Goal: Information Seeking & Learning: Check status

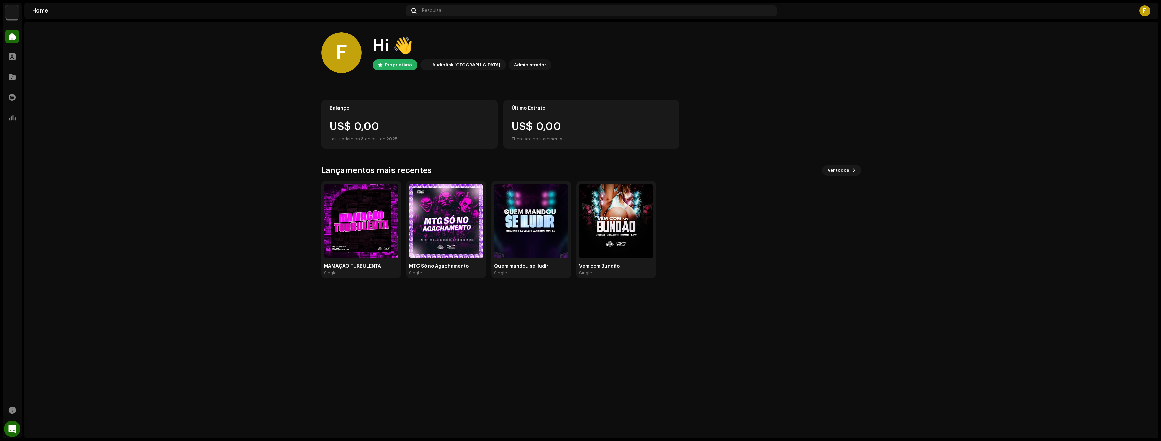
click at [583, 121] on div "Último Extrato US$ 0,00 There are no statements" at bounding box center [591, 124] width 177 height 49
click at [844, 165] on span "Ver todos" at bounding box center [839, 170] width 22 height 14
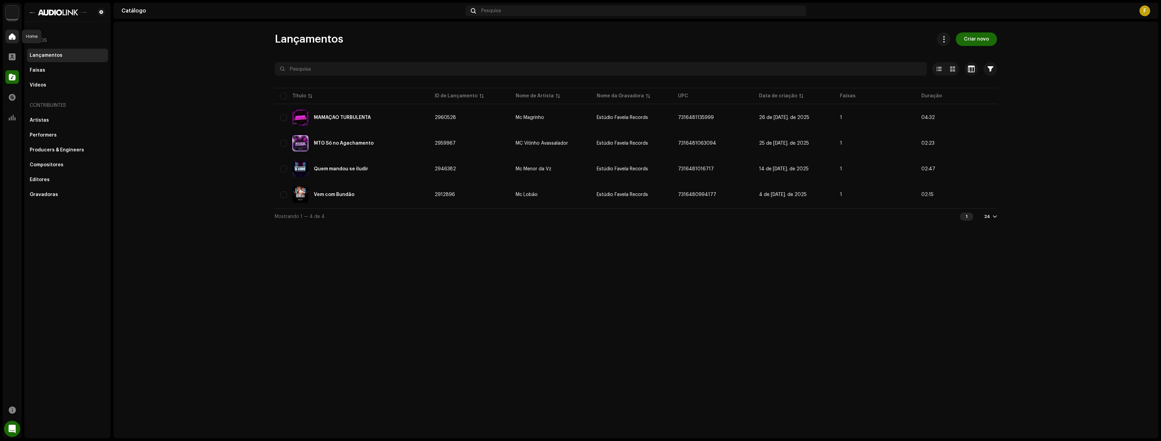
click at [10, 36] on span at bounding box center [12, 36] width 7 height 5
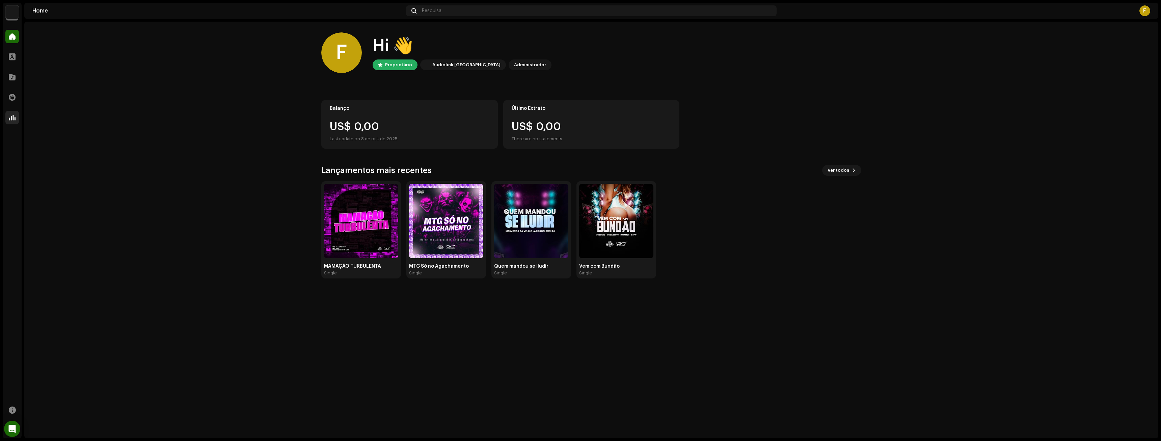
click at [6, 116] on div "Análise" at bounding box center [12, 117] width 19 height 19
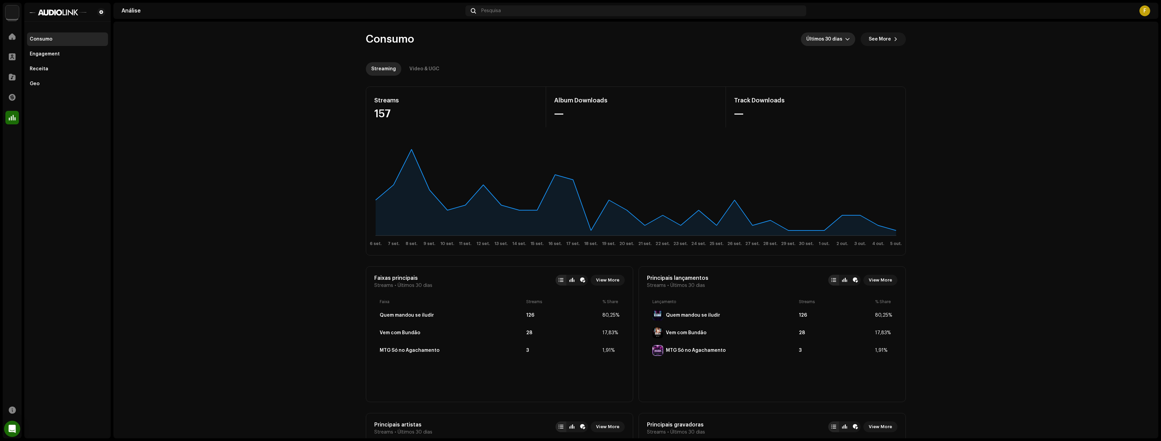
click at [841, 40] on span "Últimos 30 dias" at bounding box center [825, 39] width 39 height 14
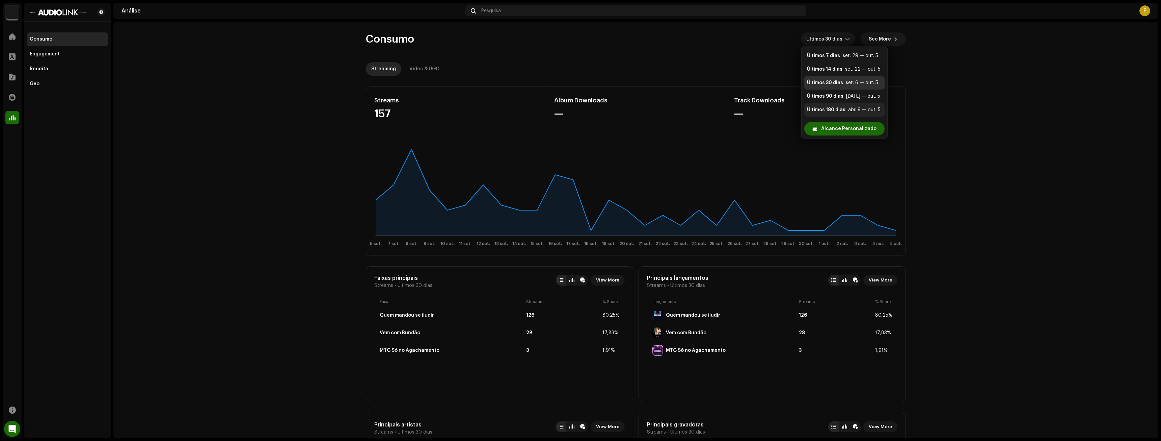
click at [828, 111] on div "Últimos 180 dias" at bounding box center [826, 109] width 38 height 7
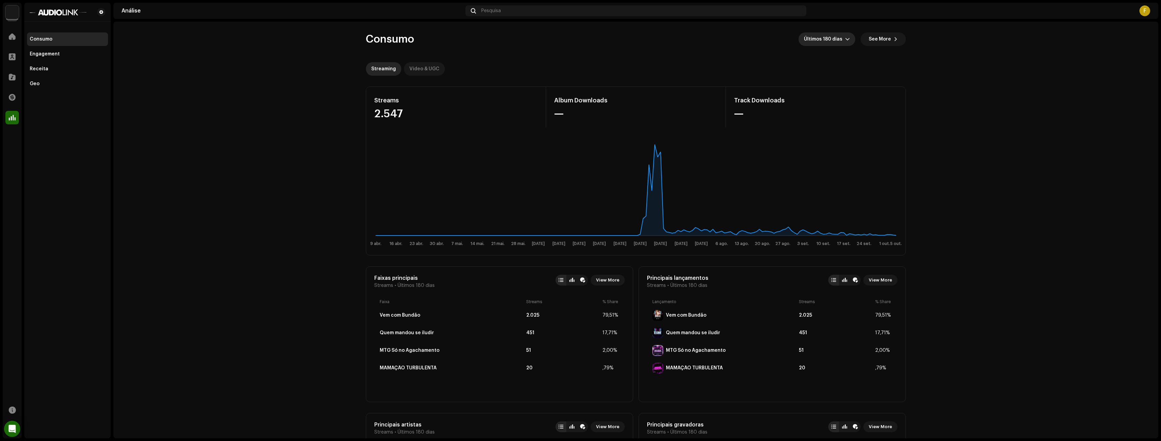
click at [417, 67] on div "Video & UGC" at bounding box center [424, 69] width 30 height 14
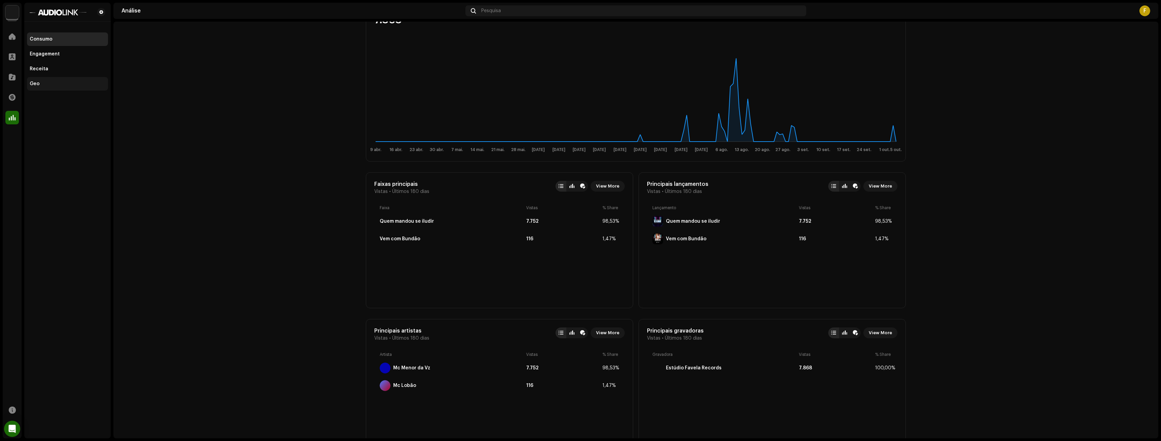
scroll to position [88, 0]
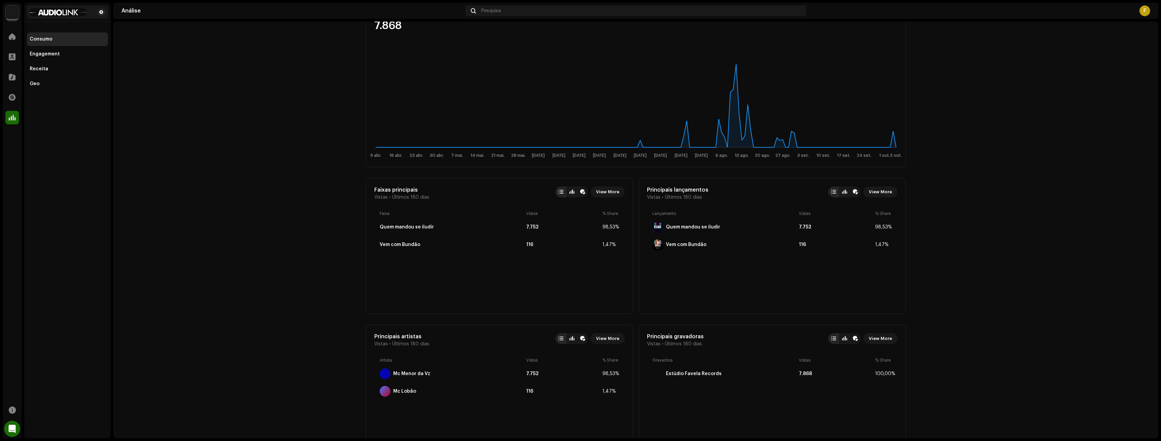
click at [63, 12] on img at bounding box center [58, 12] width 57 height 8
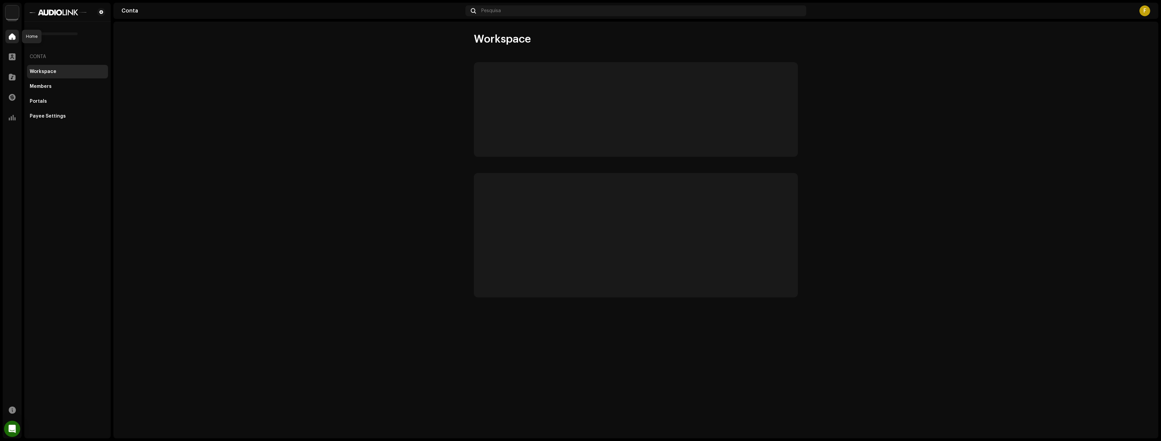
click at [11, 36] on span at bounding box center [12, 36] width 7 height 5
